Goal: Transaction & Acquisition: Purchase product/service

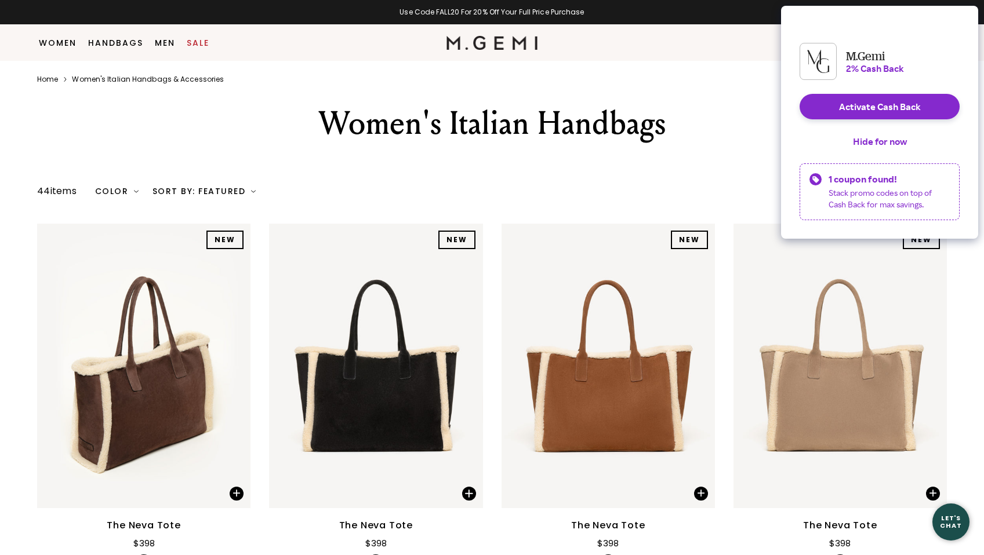
scroll to position [533, 0]
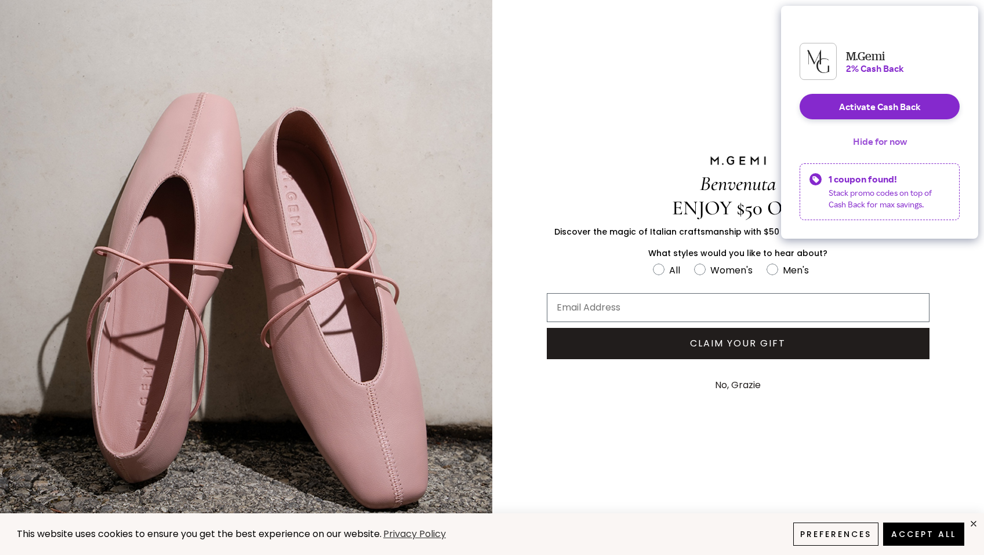
click at [860, 154] on button "Hide for now" at bounding box center [880, 142] width 72 height 26
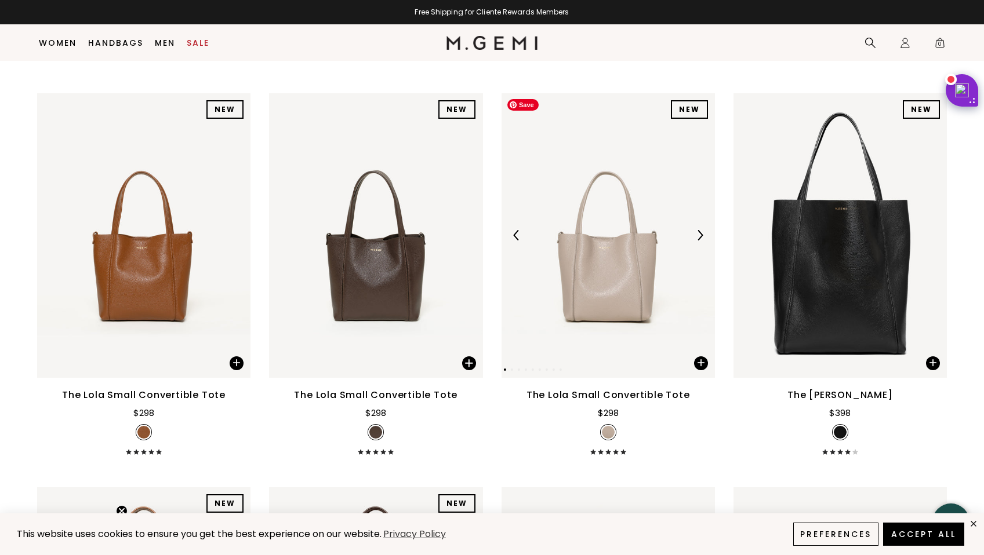
scroll to position [1301, 0]
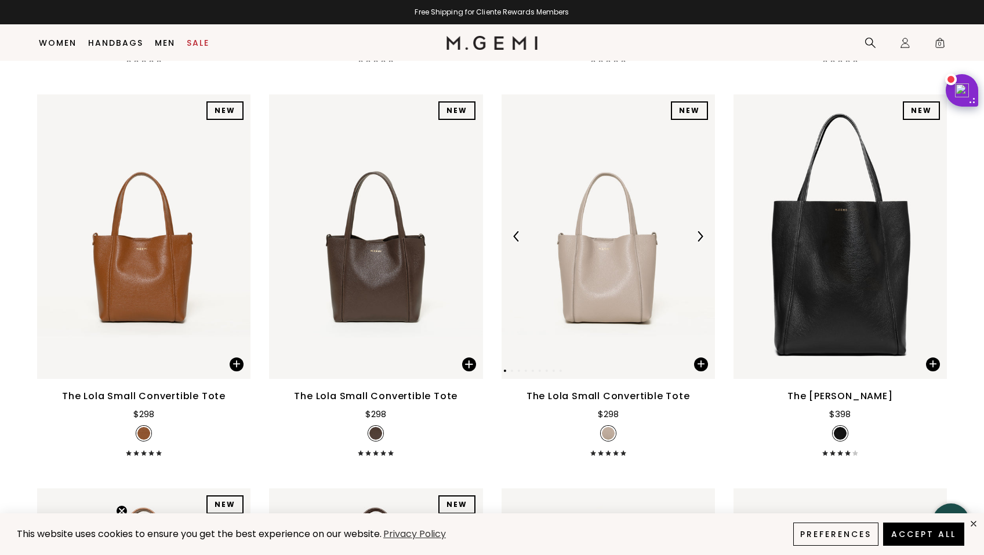
click at [599, 241] on div at bounding box center [607, 236] width 213 height 19
click at [598, 288] on img at bounding box center [607, 236] width 213 height 285
click at [580, 288] on img at bounding box center [607, 236] width 213 height 285
click at [623, 290] on img at bounding box center [607, 236] width 213 height 285
click at [638, 248] on img at bounding box center [607, 236] width 213 height 285
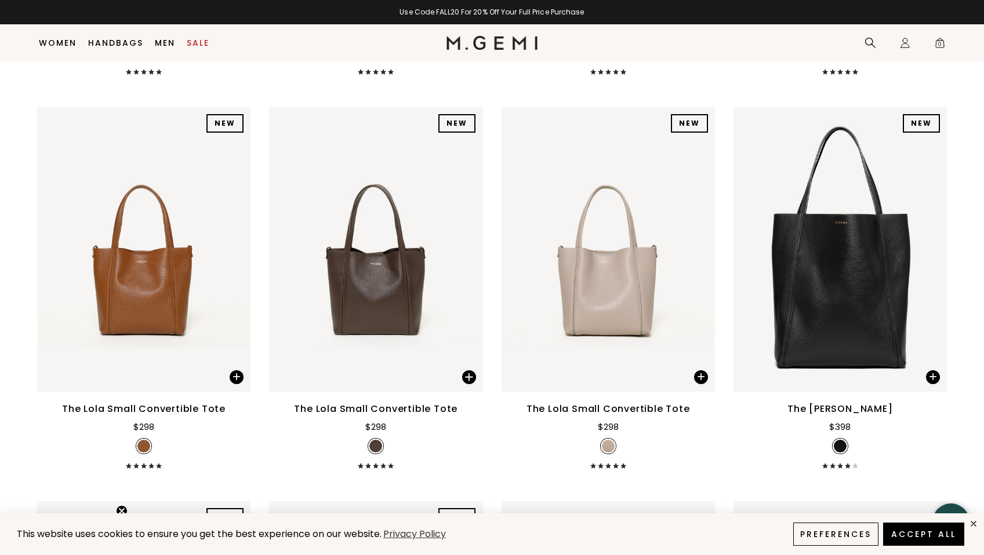
scroll to position [1301, 0]
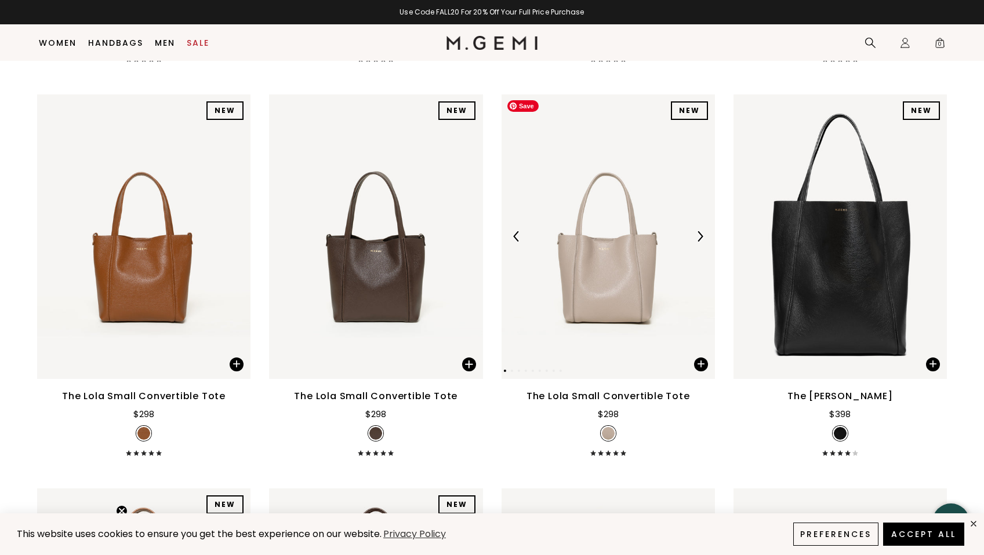
click at [633, 272] on img at bounding box center [607, 236] width 213 height 285
click at [612, 405] on div "$298" at bounding box center [608, 412] width 21 height 18
click at [606, 394] on div "The Lola Small Convertible Tote" at bounding box center [607, 397] width 163 height 14
click at [923, 533] on button "Accept All" at bounding box center [924, 534] width 86 height 24
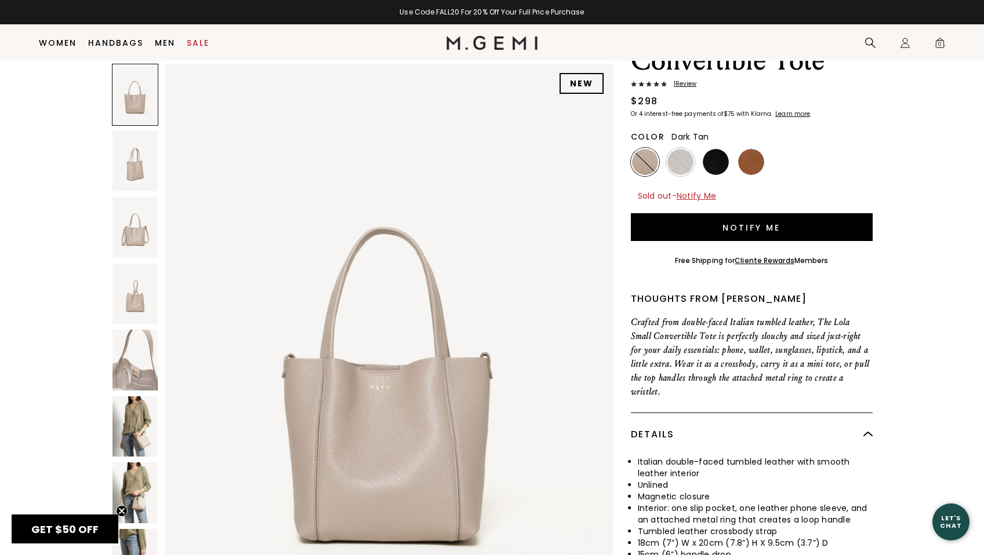
click at [753, 158] on img at bounding box center [751, 162] width 26 height 26
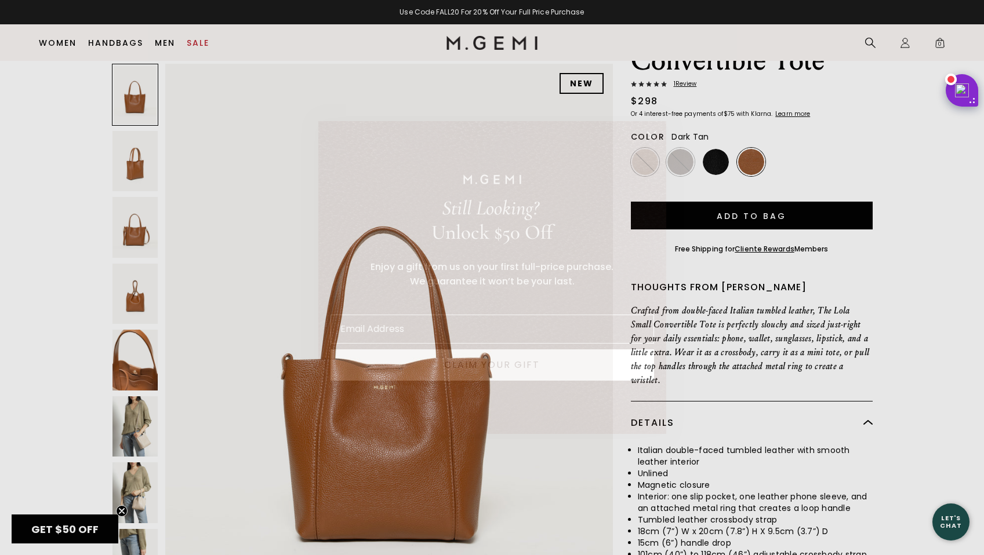
click at [652, 138] on circle "Close dialog" at bounding box center [650, 135] width 19 height 19
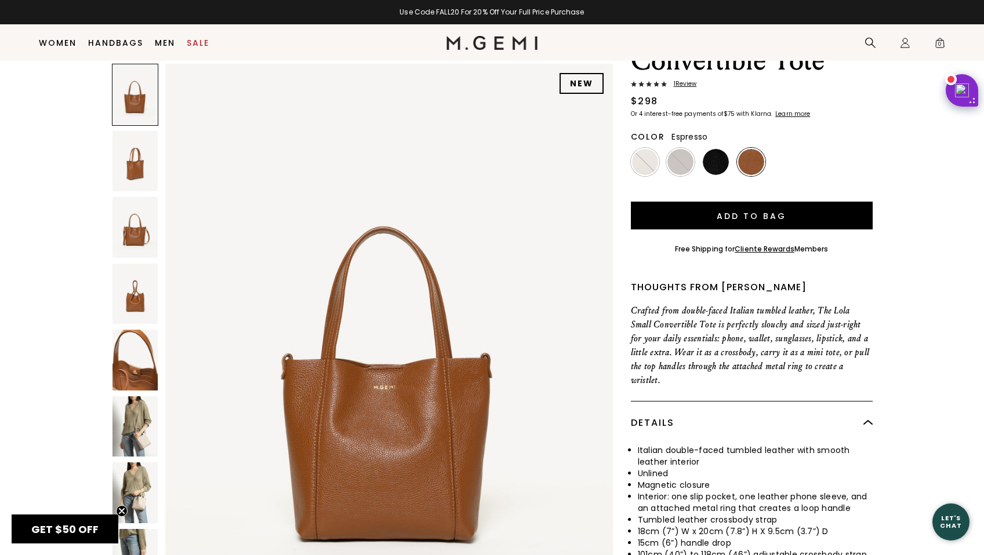
click at [678, 156] on img at bounding box center [680, 162] width 26 height 26
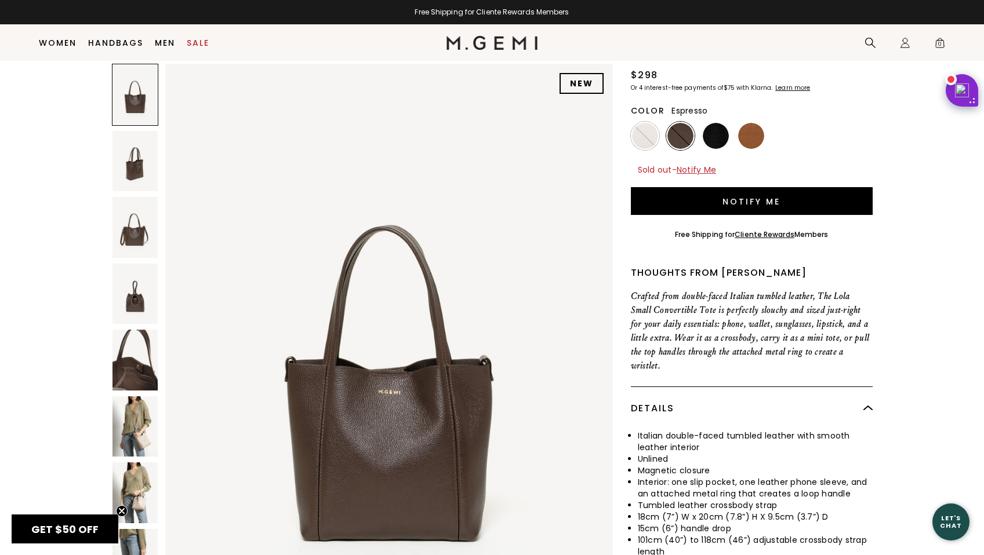
scroll to position [119, 0]
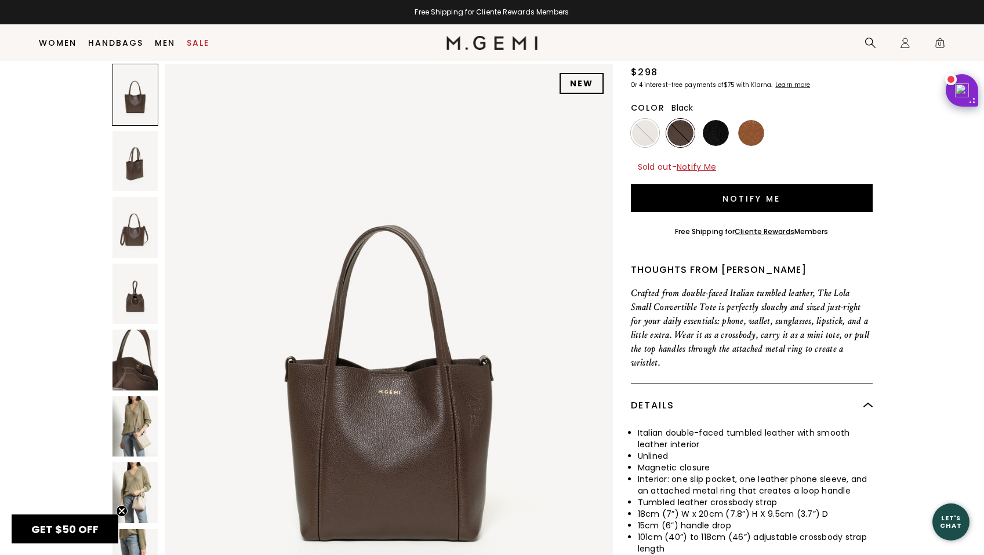
click at [714, 136] on img at bounding box center [716, 133] width 26 height 26
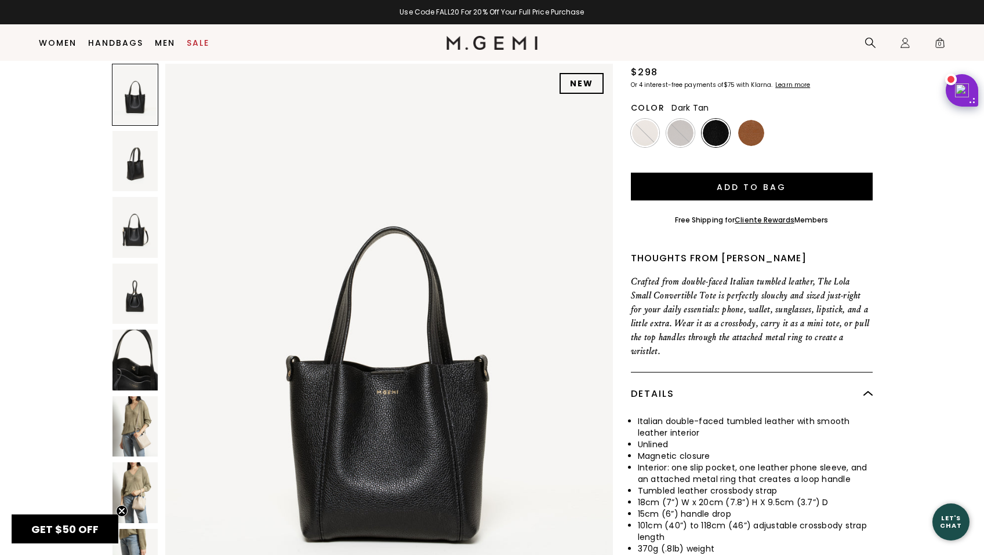
click at [746, 134] on img at bounding box center [751, 133] width 26 height 26
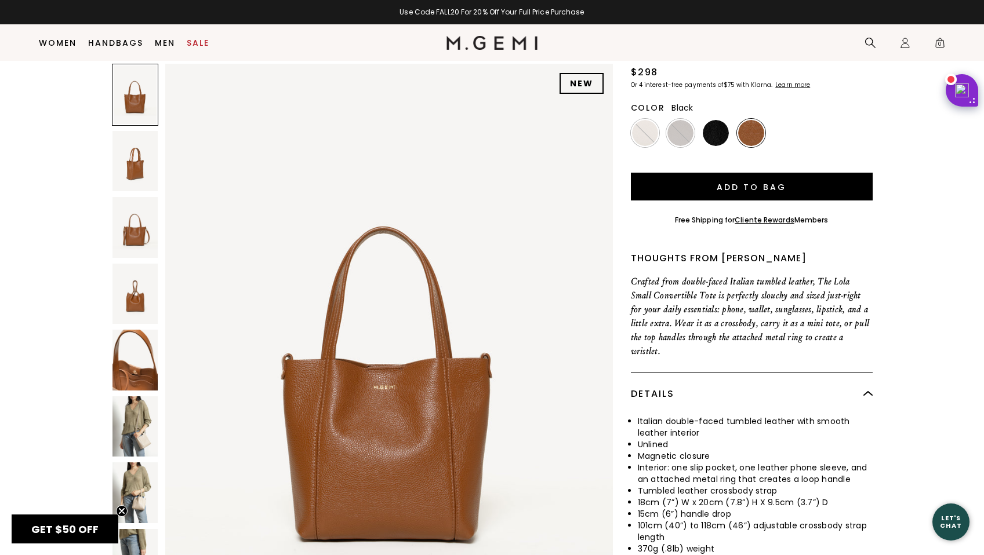
click at [719, 134] on img at bounding box center [716, 133] width 26 height 26
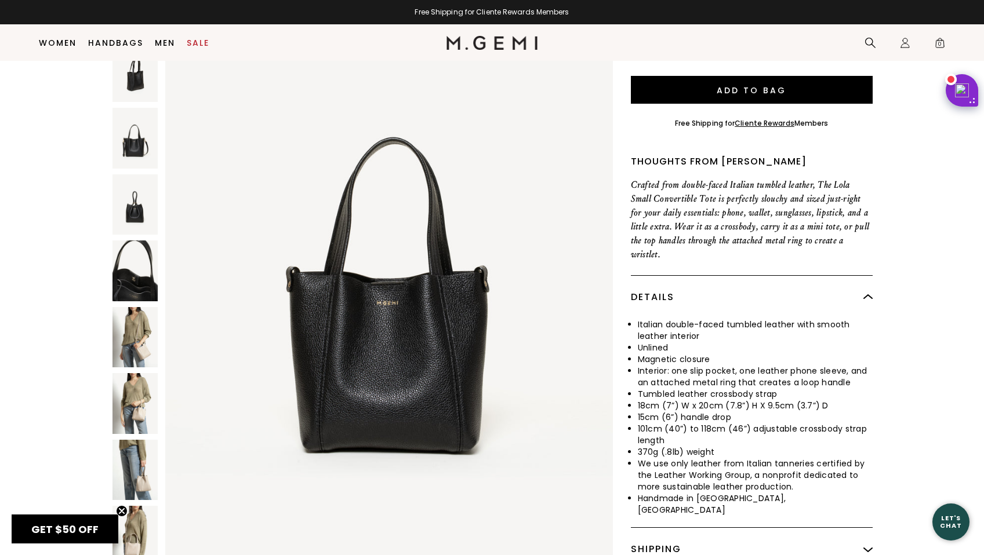
scroll to position [218, 0]
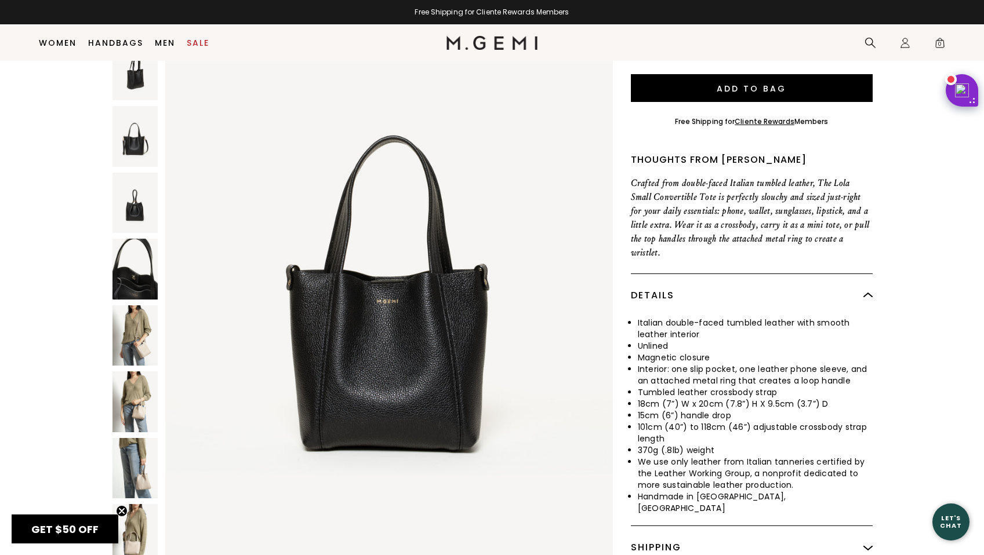
click at [441, 164] on img at bounding box center [389, 271] width 448 height 597
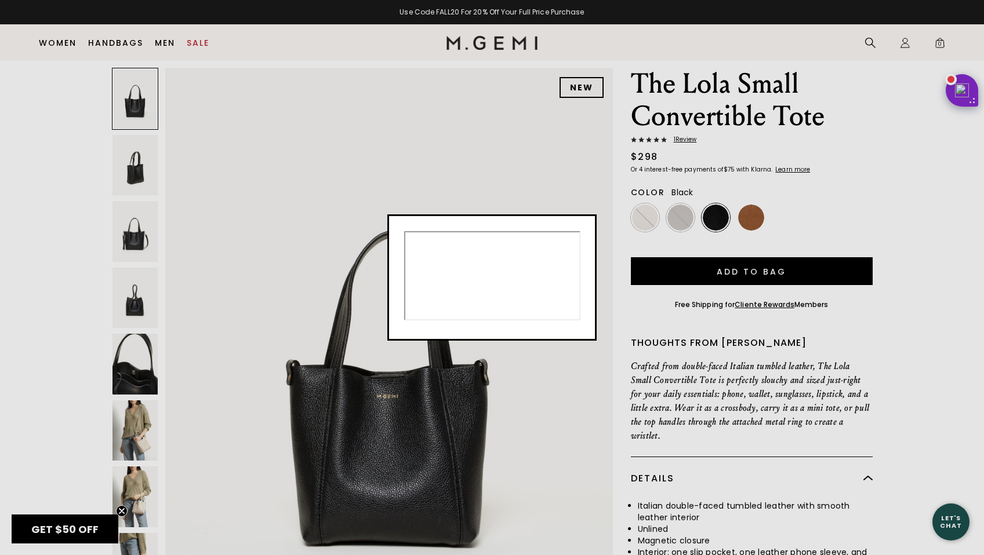
scroll to position [34, 0]
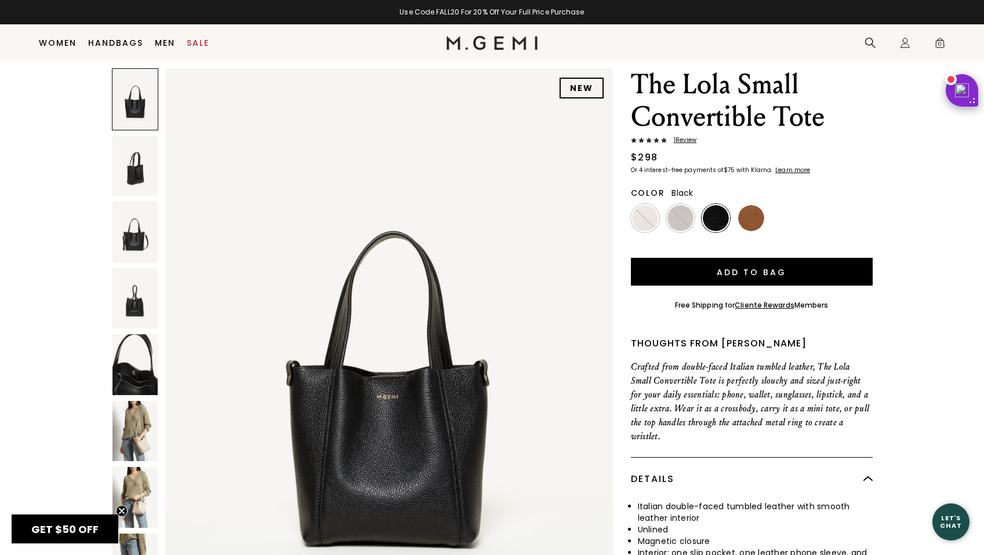
click at [616, 108] on div "NEW The Lola Small Convertible Tote 1 Review $298 Or 4 interest-free payments o…" at bounding box center [492, 410] width 910 height 685
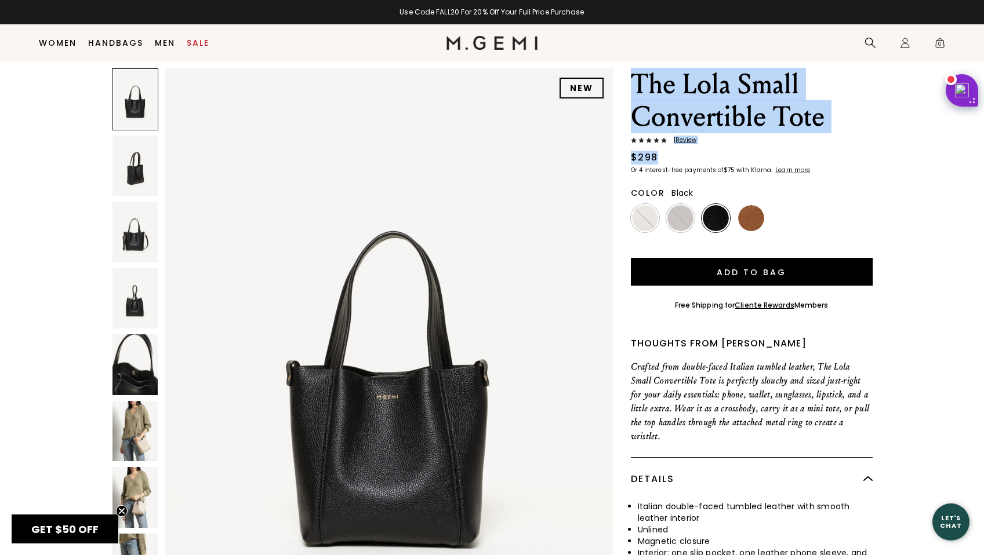
drag, startPoint x: 627, startPoint y: 85, endPoint x: 656, endPoint y: 154, distance: 75.4
click at [656, 154] on div "NEW The Lola Small Convertible Tote 1 Review $298 Or 4 interest-free payments o…" at bounding box center [492, 410] width 910 height 685
copy div "The Lola Small Convertible Tote 1 Review $298"
